Goal: Information Seeking & Learning: Learn about a topic

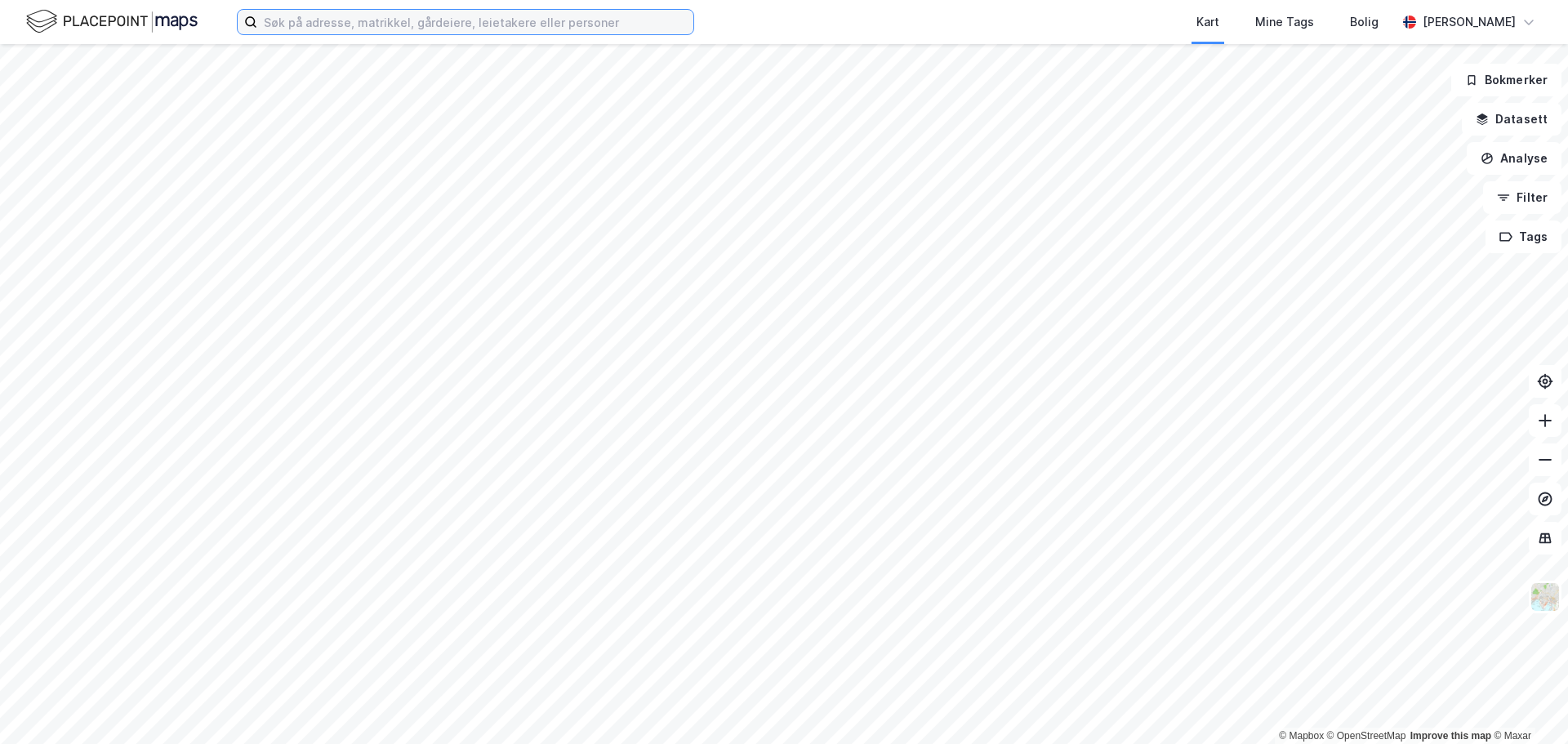
click at [300, 16] on input at bounding box center [475, 22] width 436 height 25
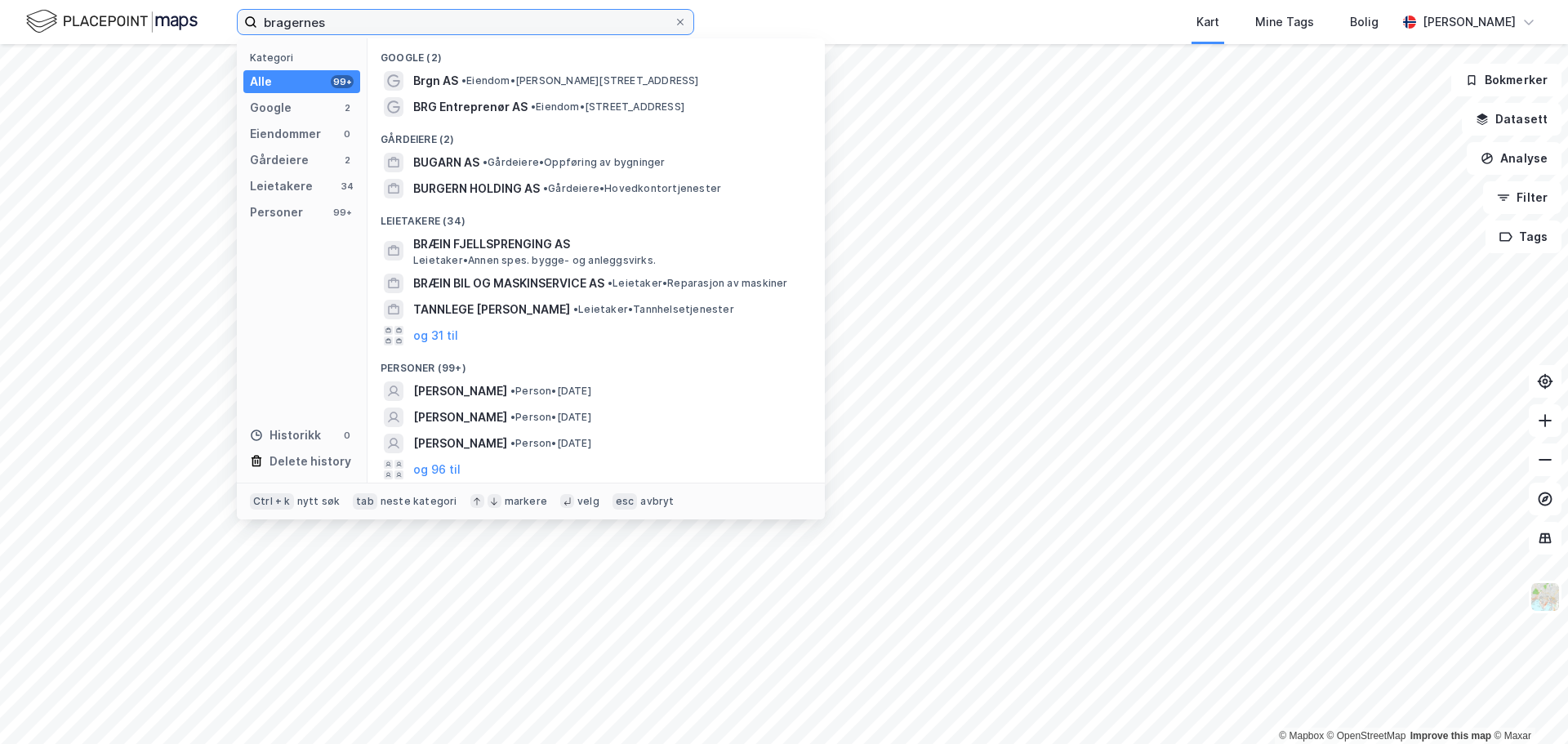
type input "bragernes"
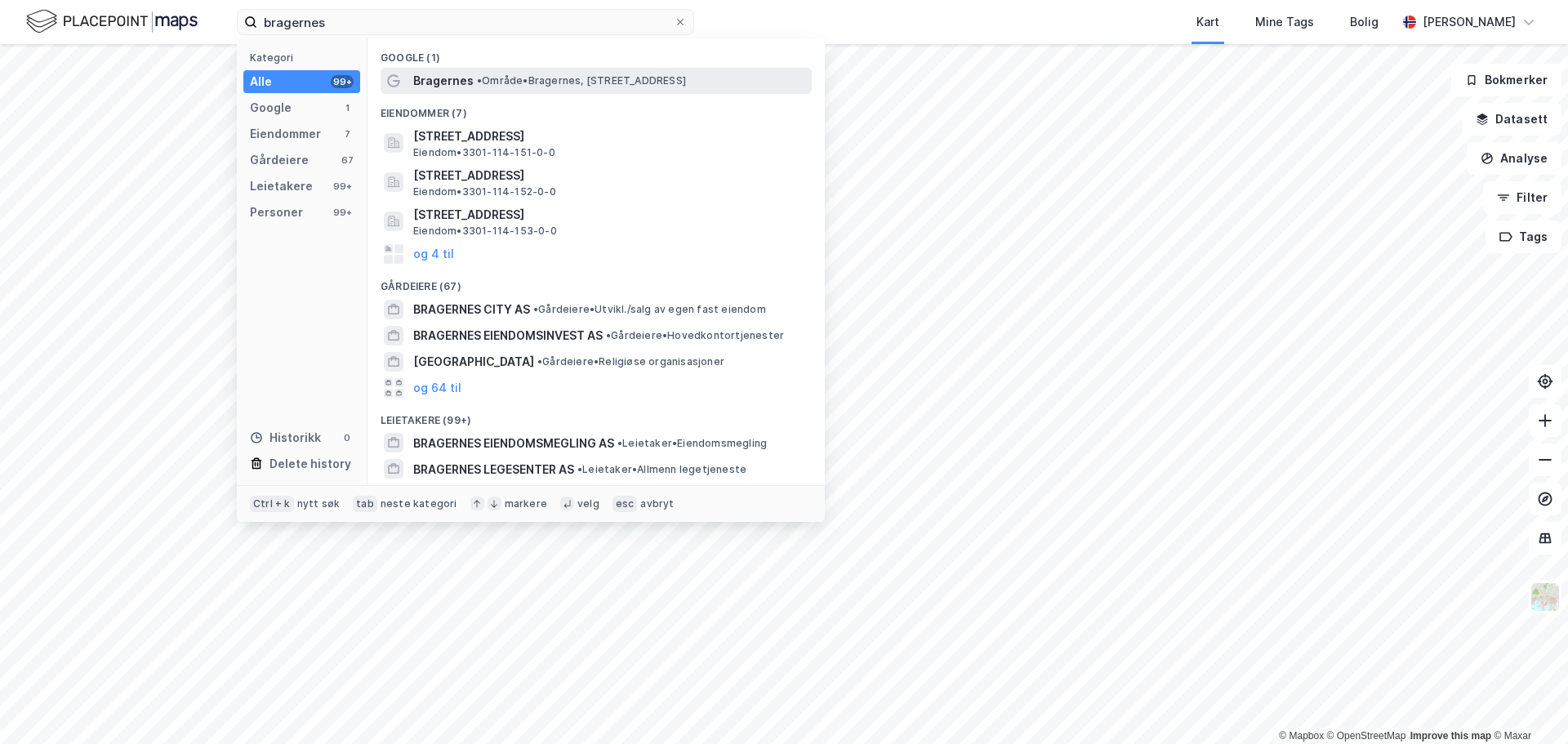
click at [431, 91] on div "Bragernes • Område • Bragernes, 3016 Drammen" at bounding box center [596, 81] width 431 height 26
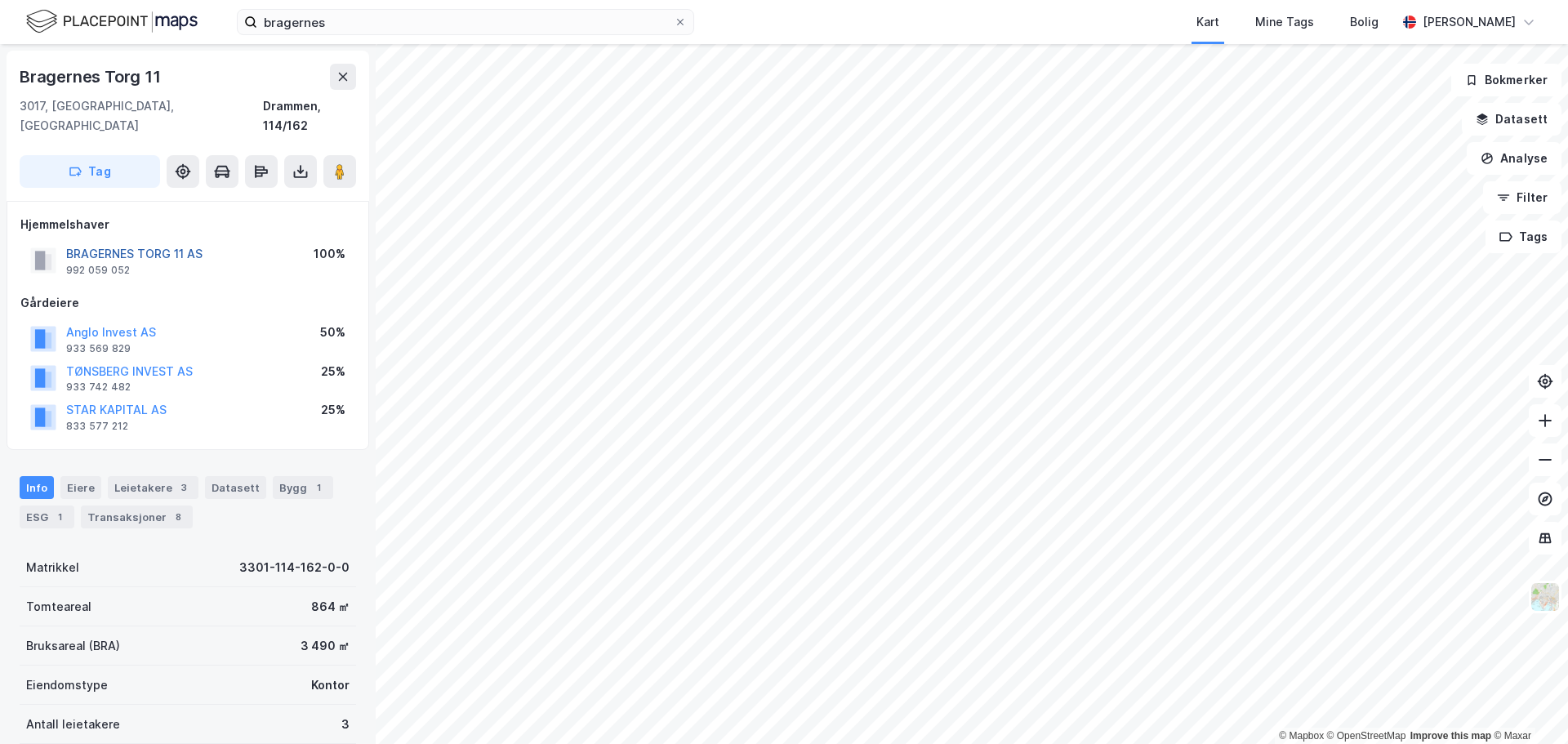
click at [0, 0] on button "BRAGERNES TORG 11 AS" at bounding box center [0, 0] width 0 height 0
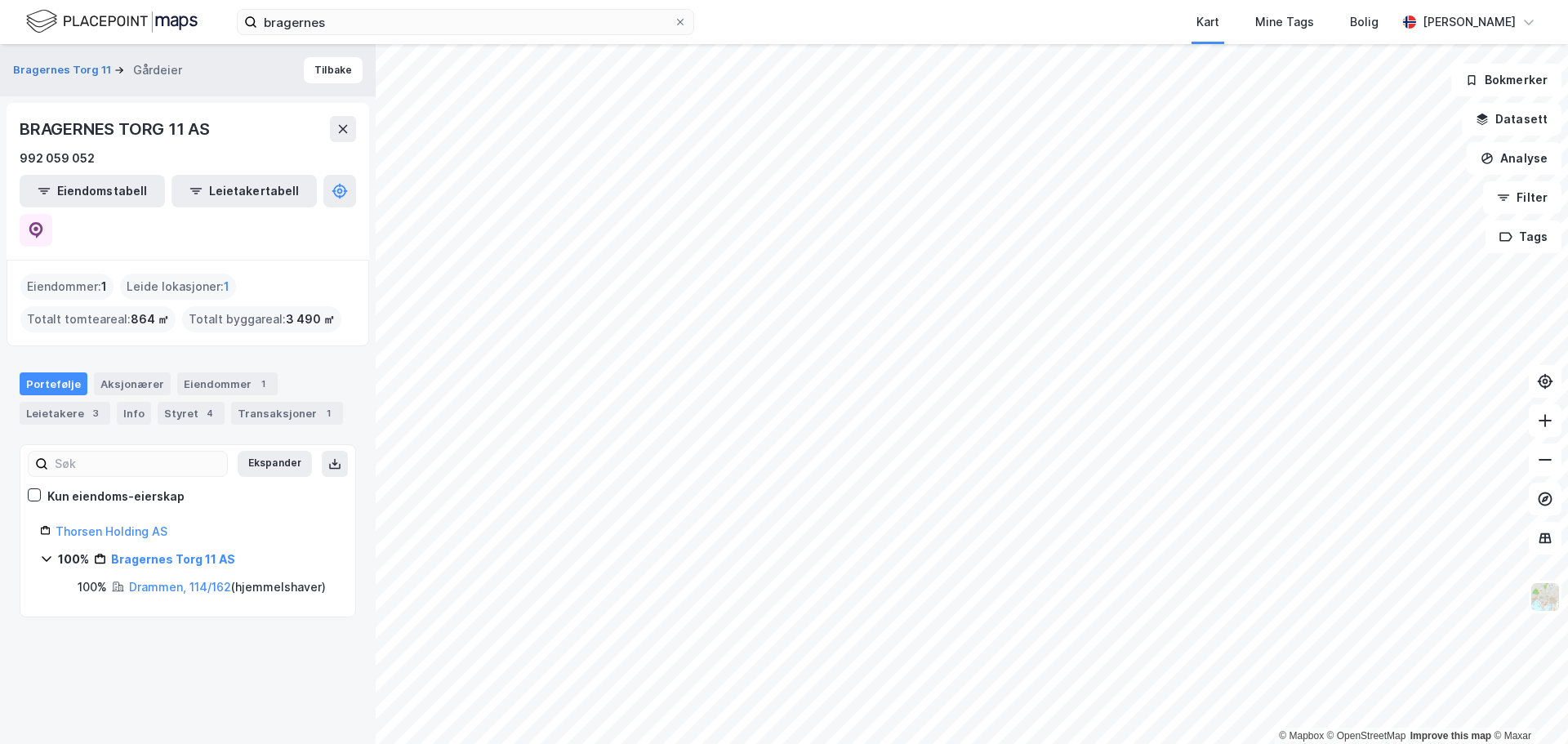
click at [333, 208] on div "BRAGERNES TORG 11 AS 992 059 052 Eiendomstabell Leietakertabell" at bounding box center [187, 181] width 363 height 157
click at [52, 214] on button at bounding box center [36, 231] width 33 height 33
click at [262, 402] on div "Transaksjoner 1" at bounding box center [287, 413] width 112 height 23
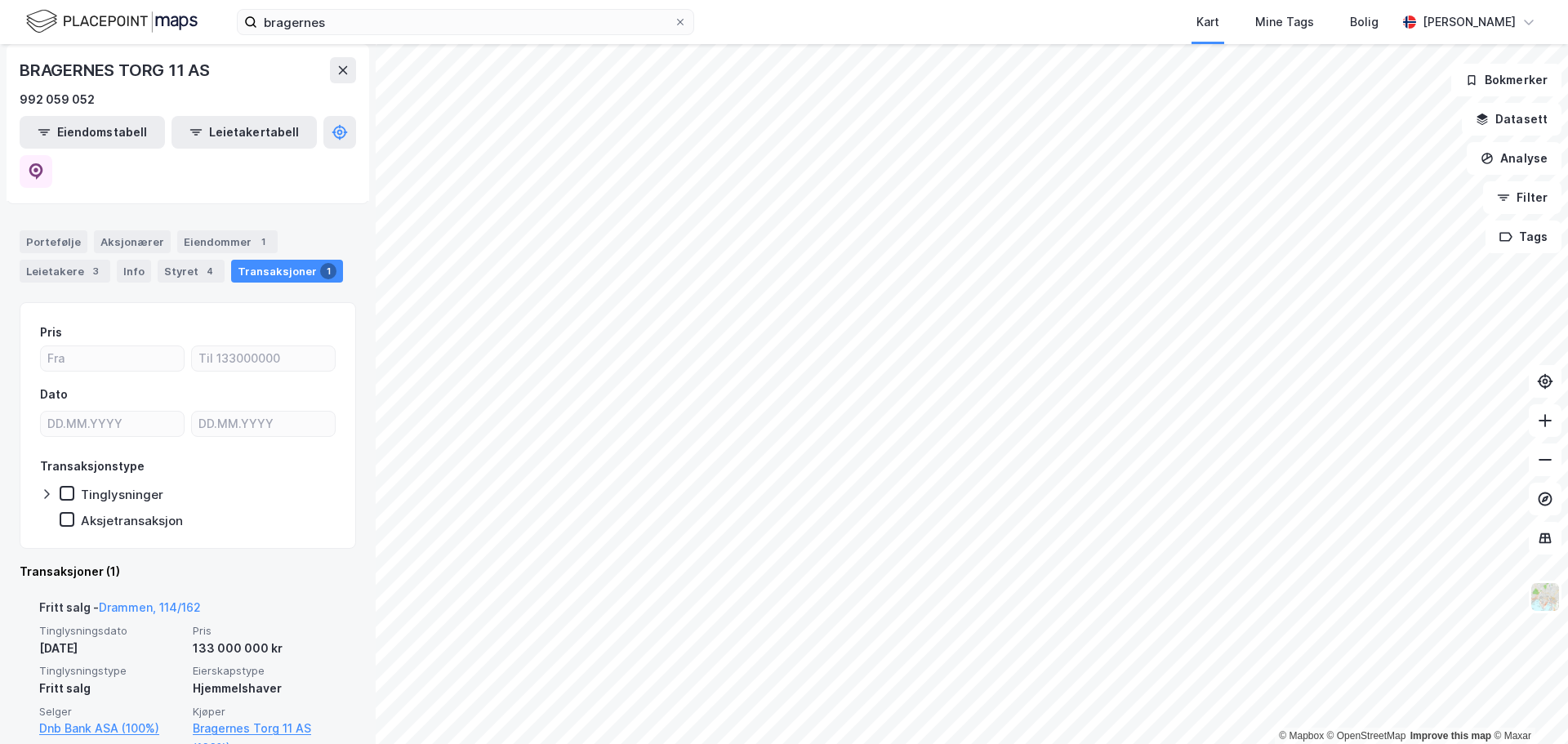
scroll to position [146, 0]
